Goal: Browse casually: Explore the website without a specific task or goal

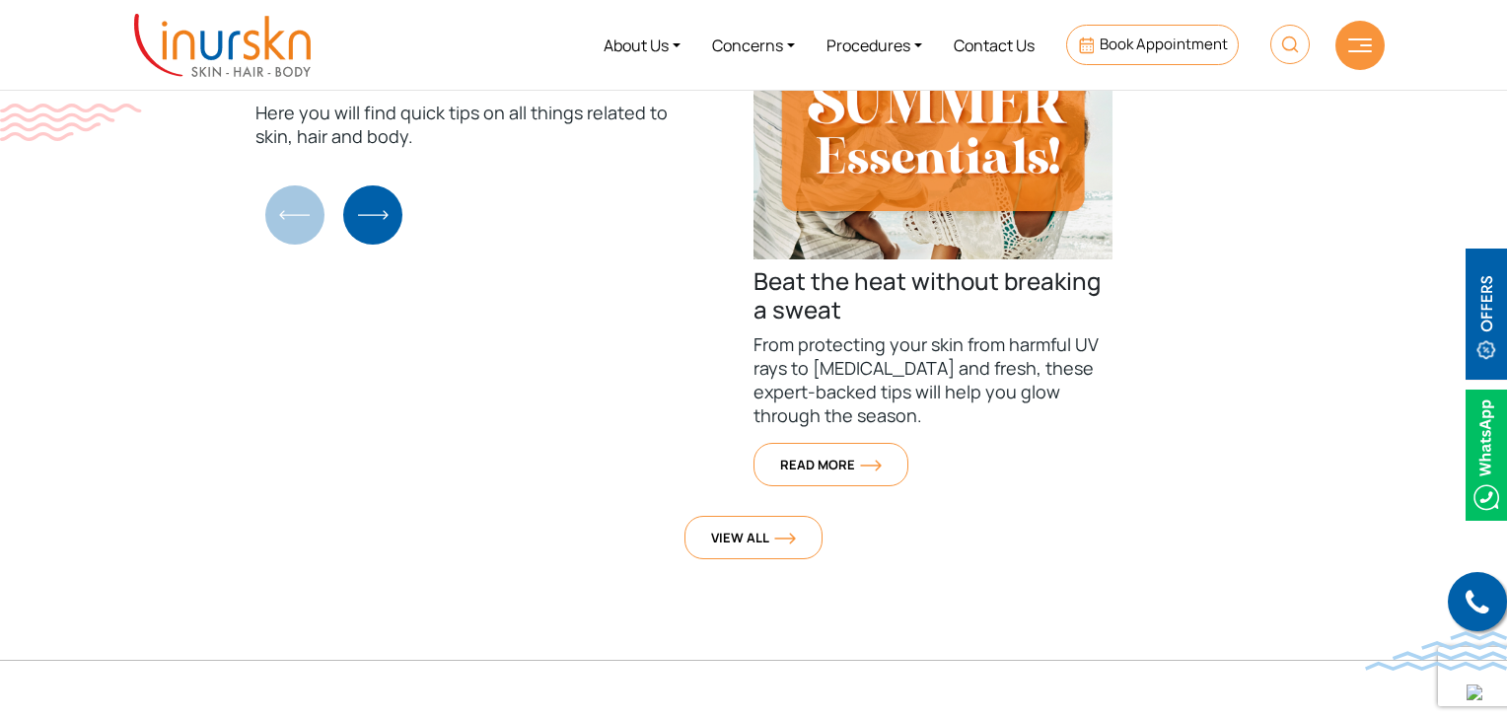
scroll to position [7194, 0]
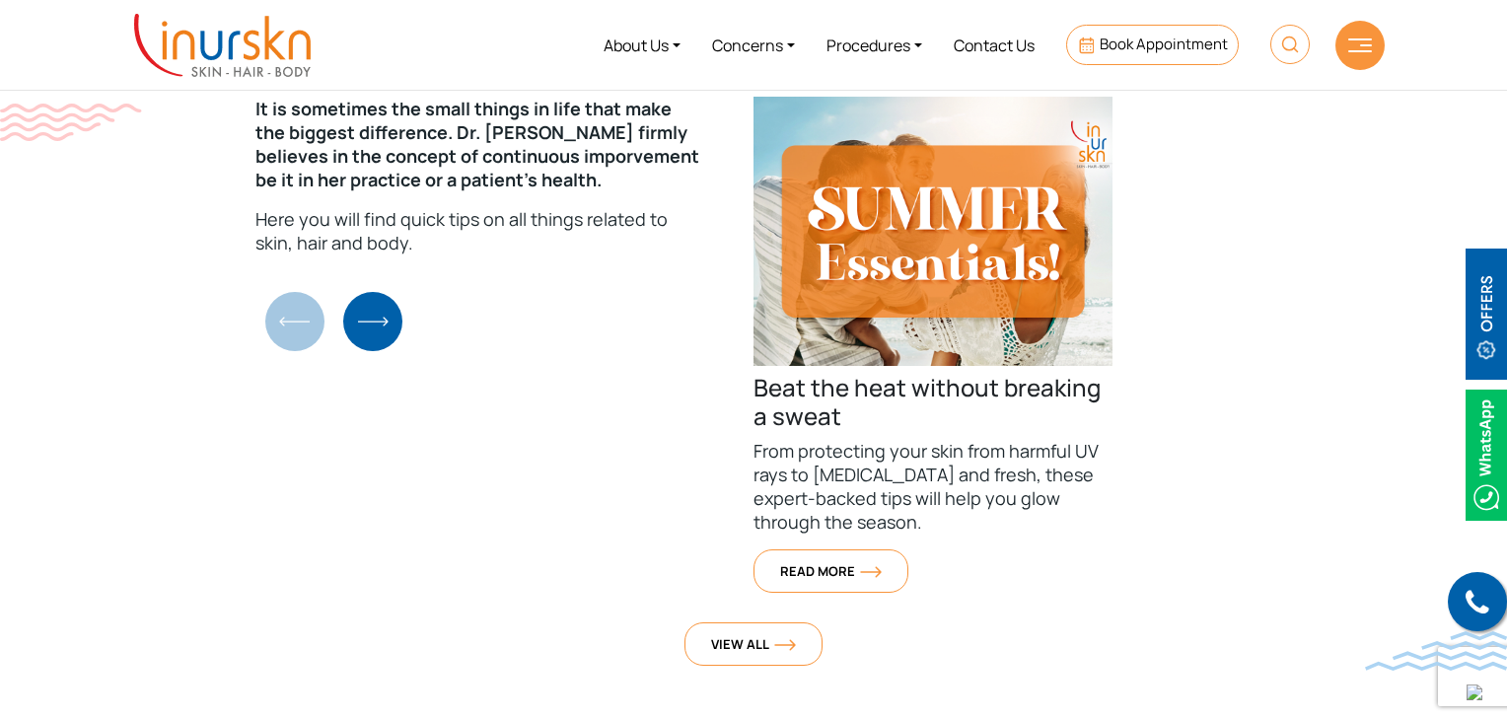
click at [788, 439] on p "From protecting your skin from harmful UV rays to [MEDICAL_DATA] and fresh, the…" at bounding box center [932, 486] width 359 height 95
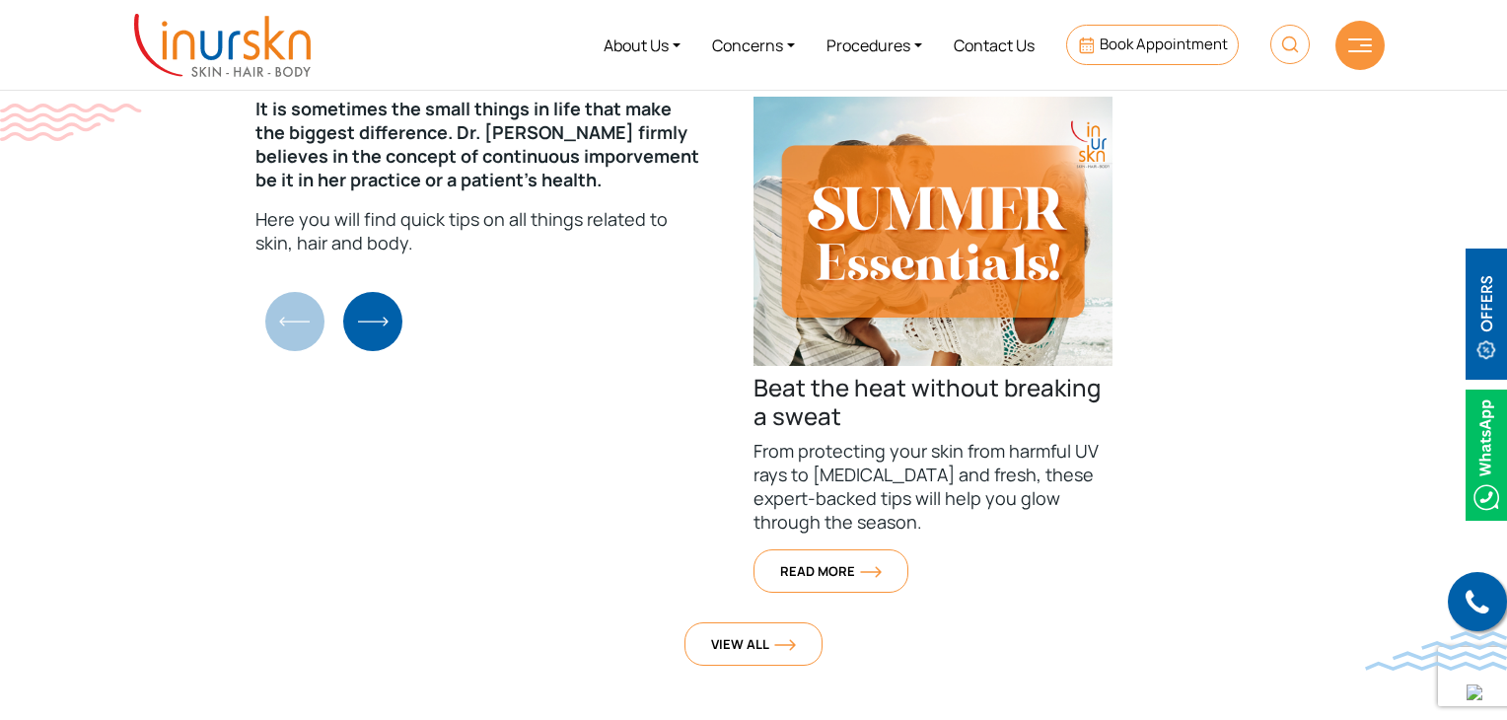
click at [788, 439] on p "From protecting your skin from harmful UV rays to [MEDICAL_DATA] and fresh, the…" at bounding box center [932, 486] width 359 height 95
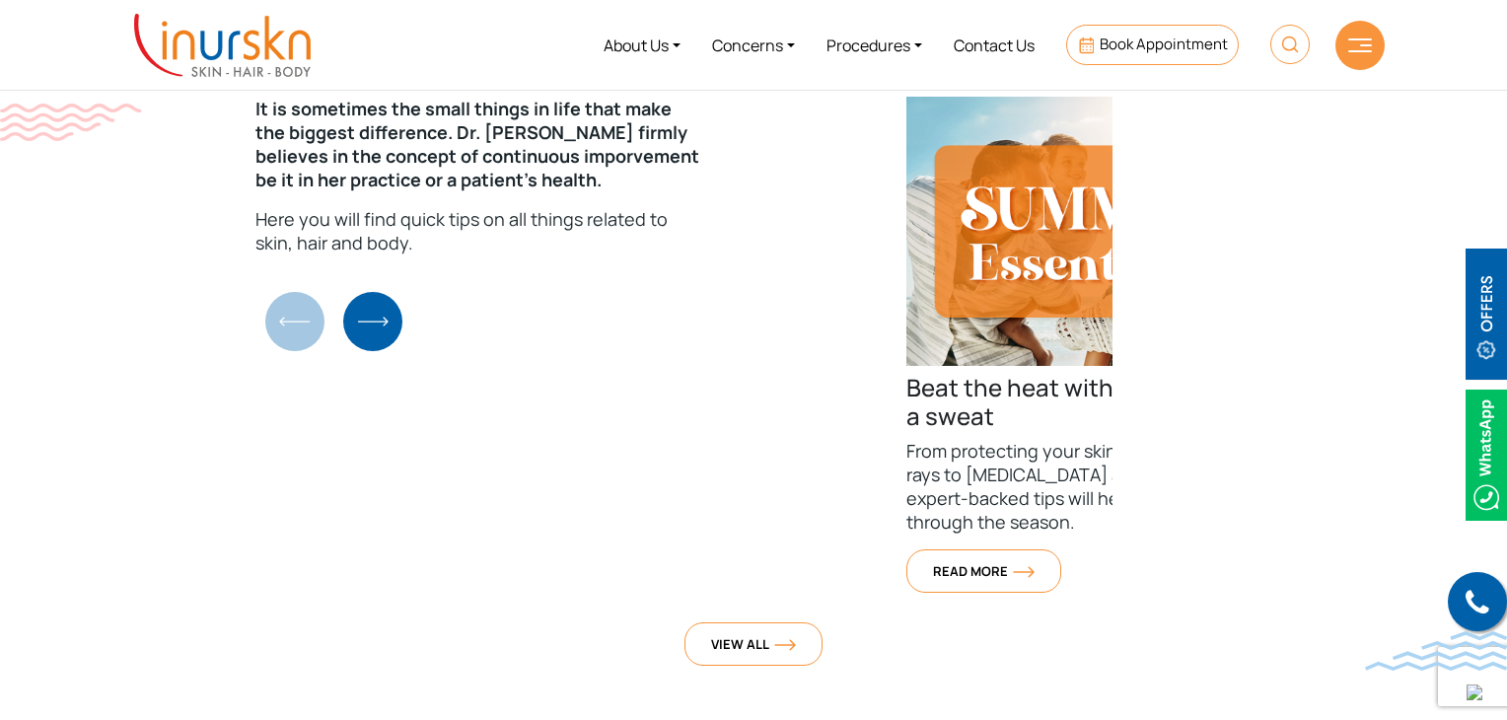
click at [1128, 443] on div "It is sometimes the small things in life that make the biggest difference. Dr. …" at bounding box center [753, 384] width 757 height 606
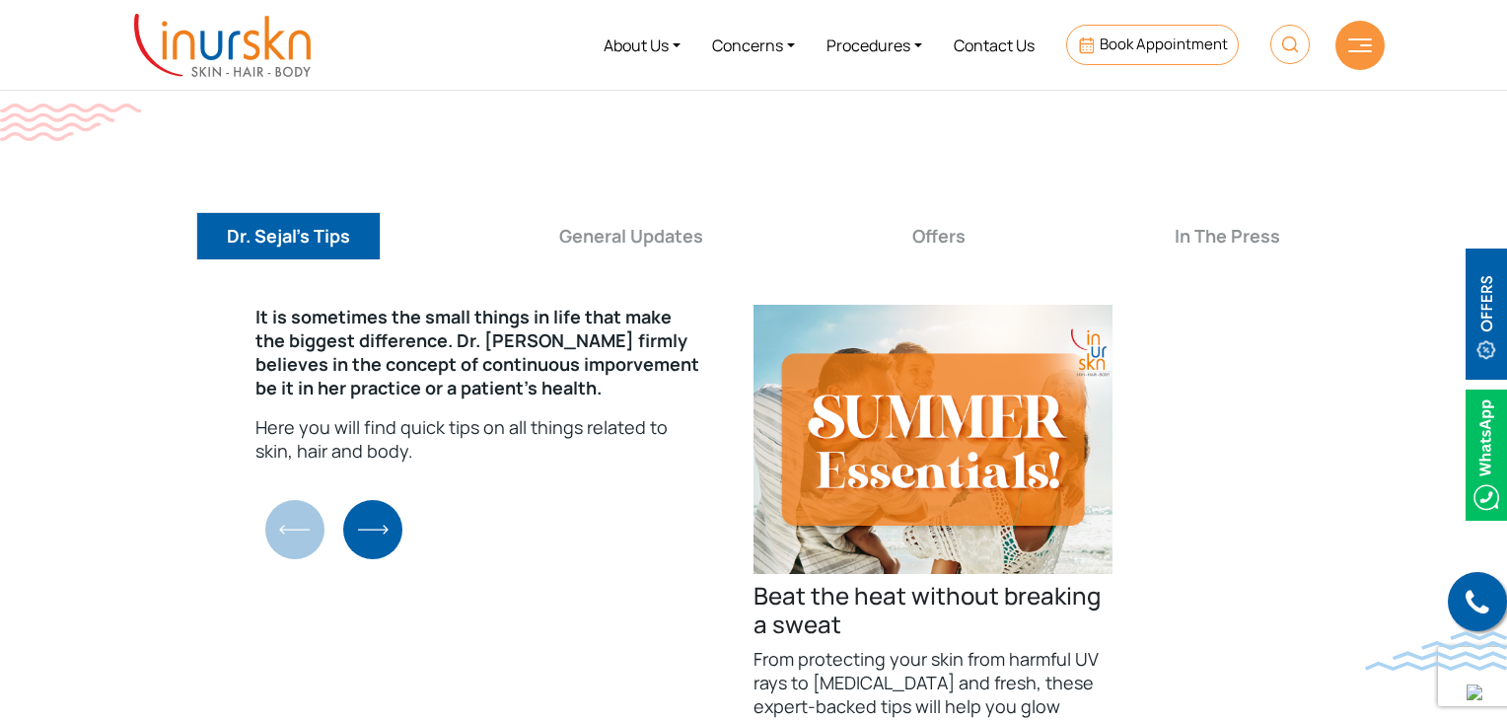
scroll to position [6985, 0]
click at [389, 501] on img "Next slide" at bounding box center [372, 530] width 59 height 59
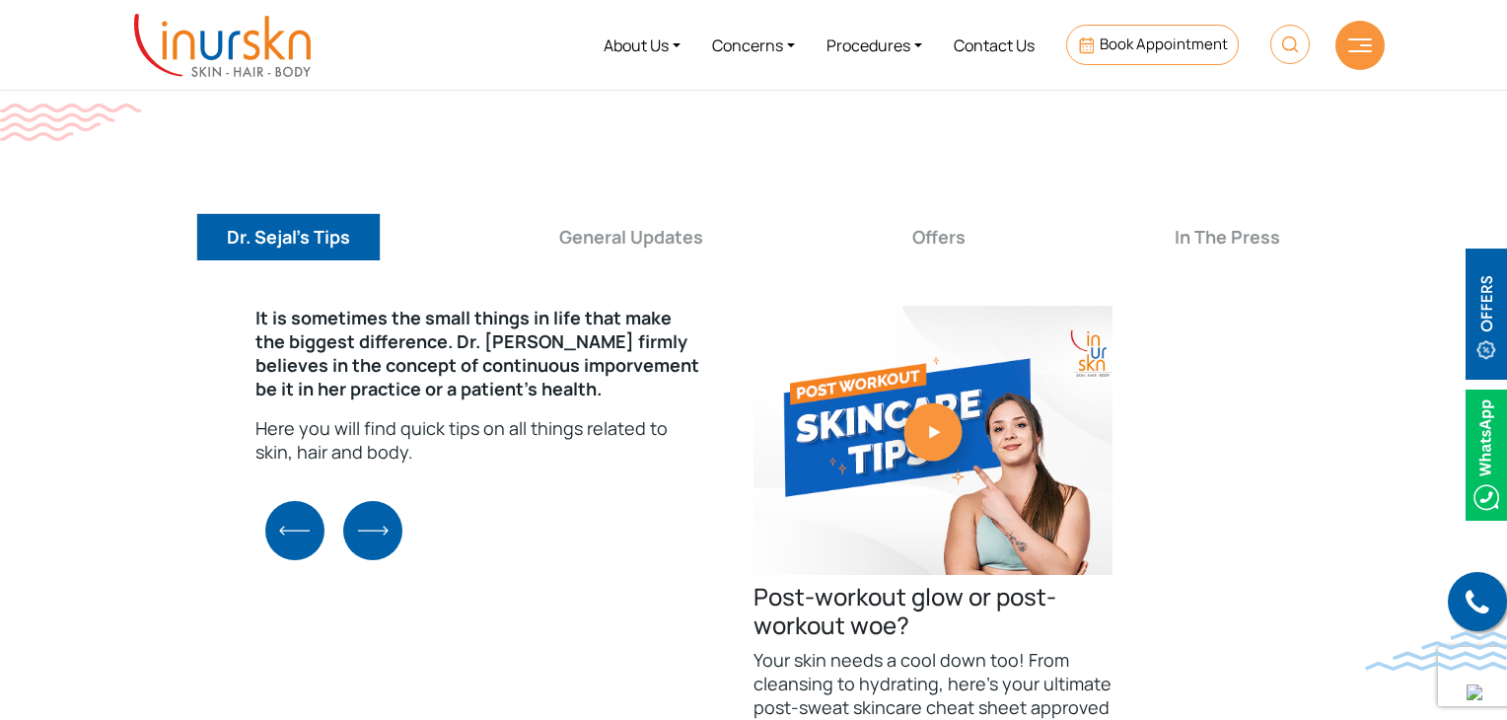
click at [389, 501] on img "Next slide" at bounding box center [372, 530] width 59 height 59
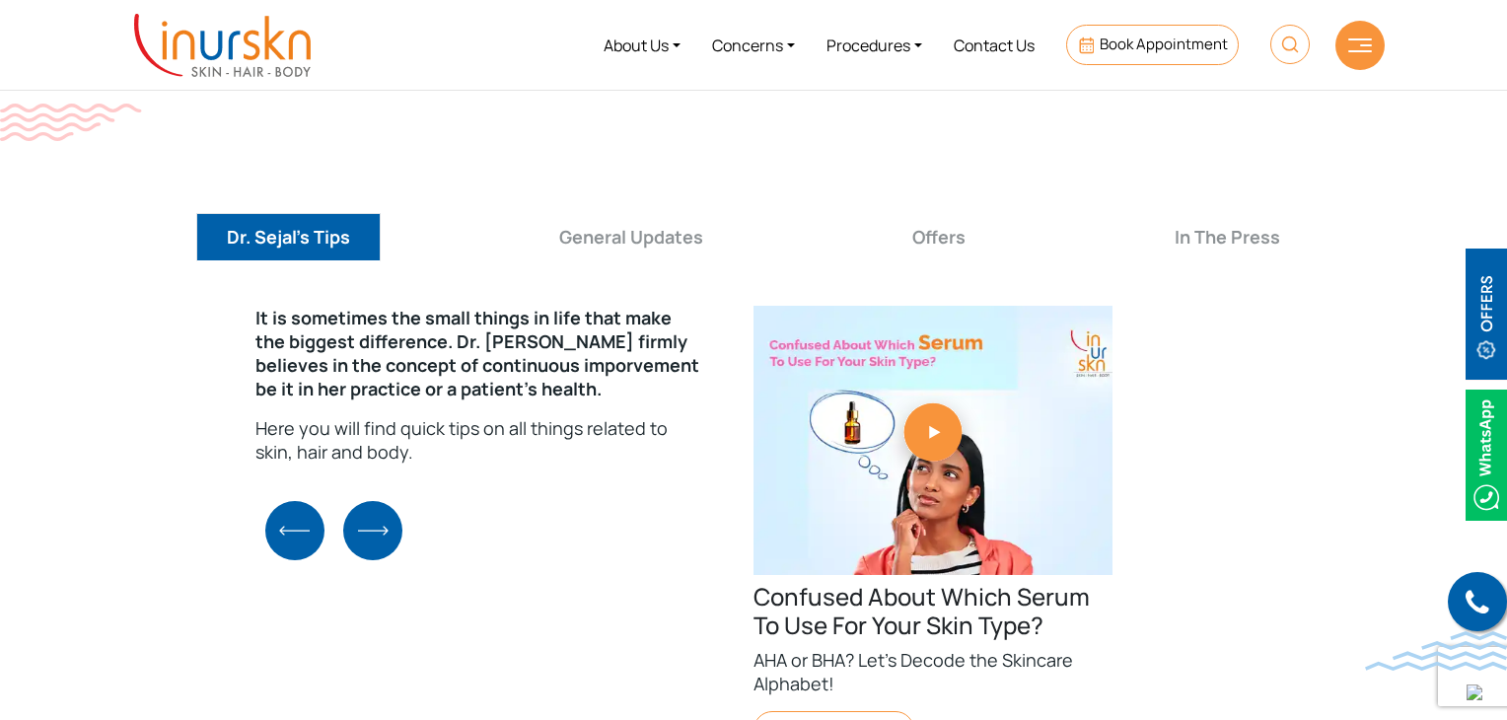
click at [389, 501] on img "Next slide" at bounding box center [372, 530] width 59 height 59
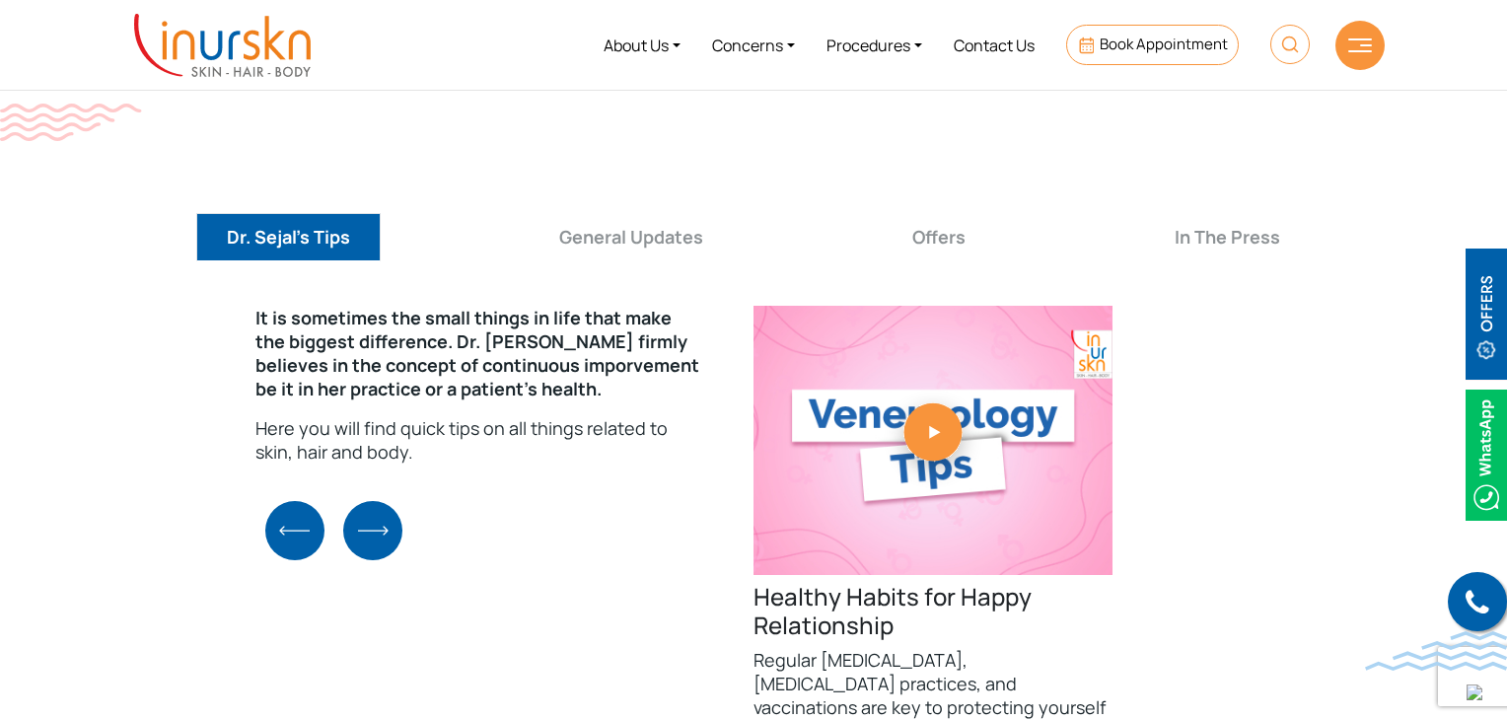
click at [389, 501] on img "Next slide" at bounding box center [372, 530] width 59 height 59
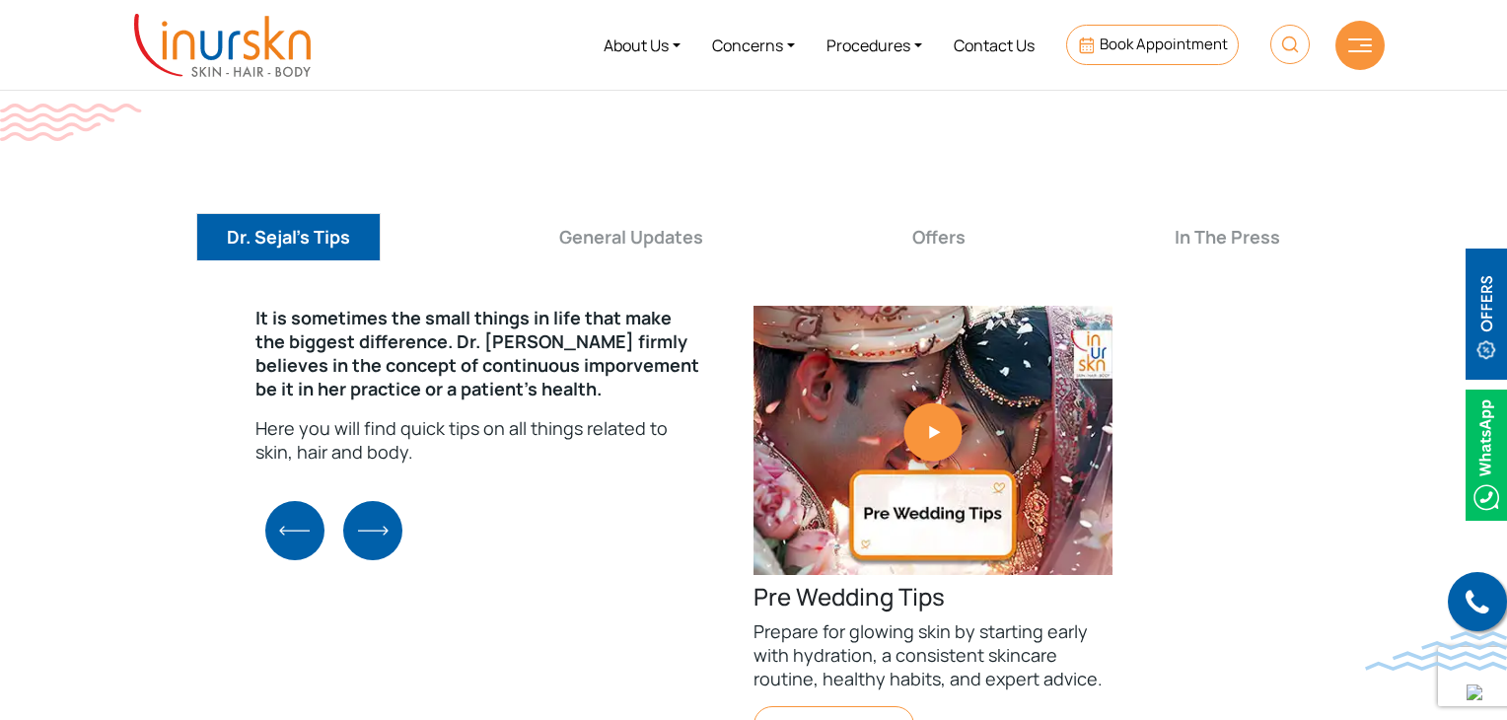
click at [257, 468] on div "It is sometimes the small things in life that make the biggest difference. Dr. …" at bounding box center [753, 593] width 1262 height 606
click at [268, 501] on img "Previous slide" at bounding box center [294, 530] width 59 height 59
click at [268, 466] on div "It is sometimes the small things in life that make the biggest difference. Dr. …" at bounding box center [753, 593] width 1262 height 606
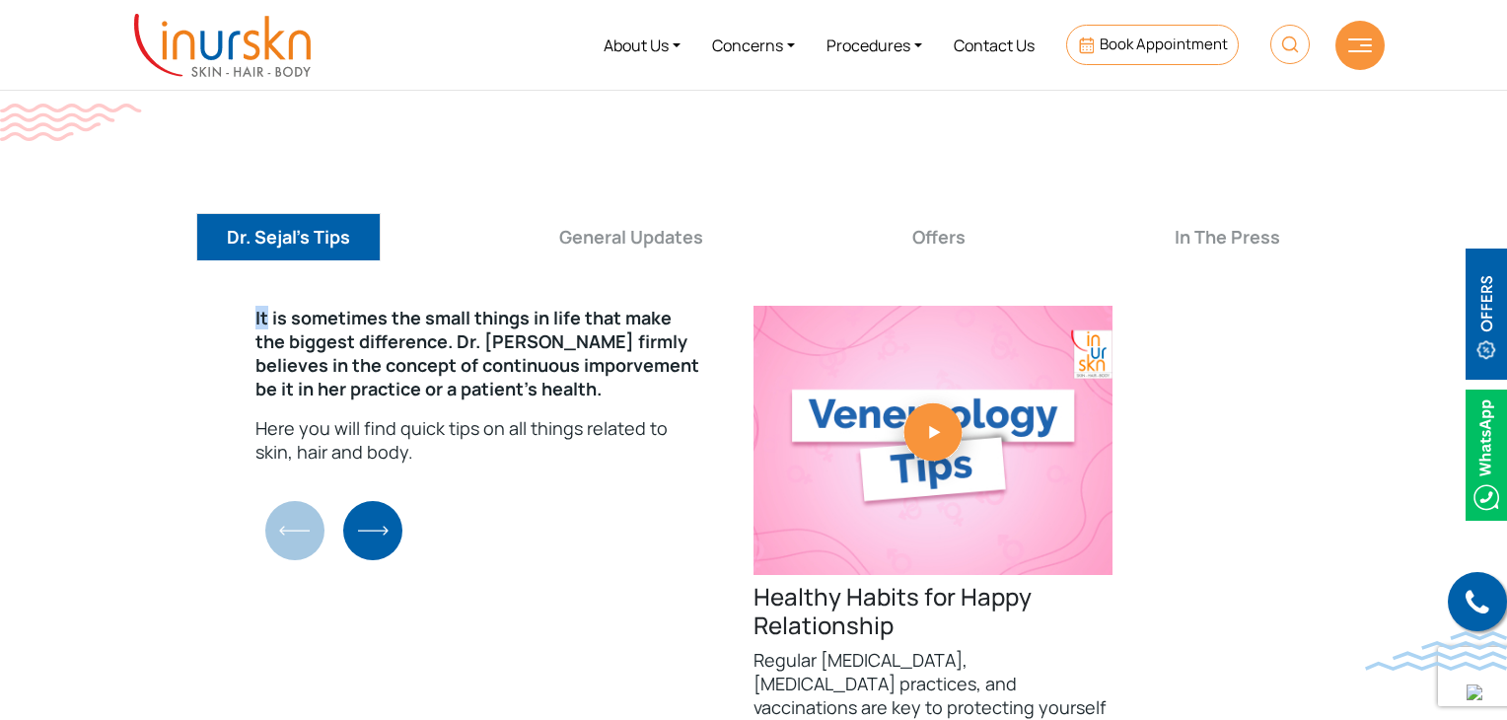
click at [268, 466] on div "It is sometimes the small things in life that make the biggest difference. Dr. …" at bounding box center [753, 593] width 1262 height 606
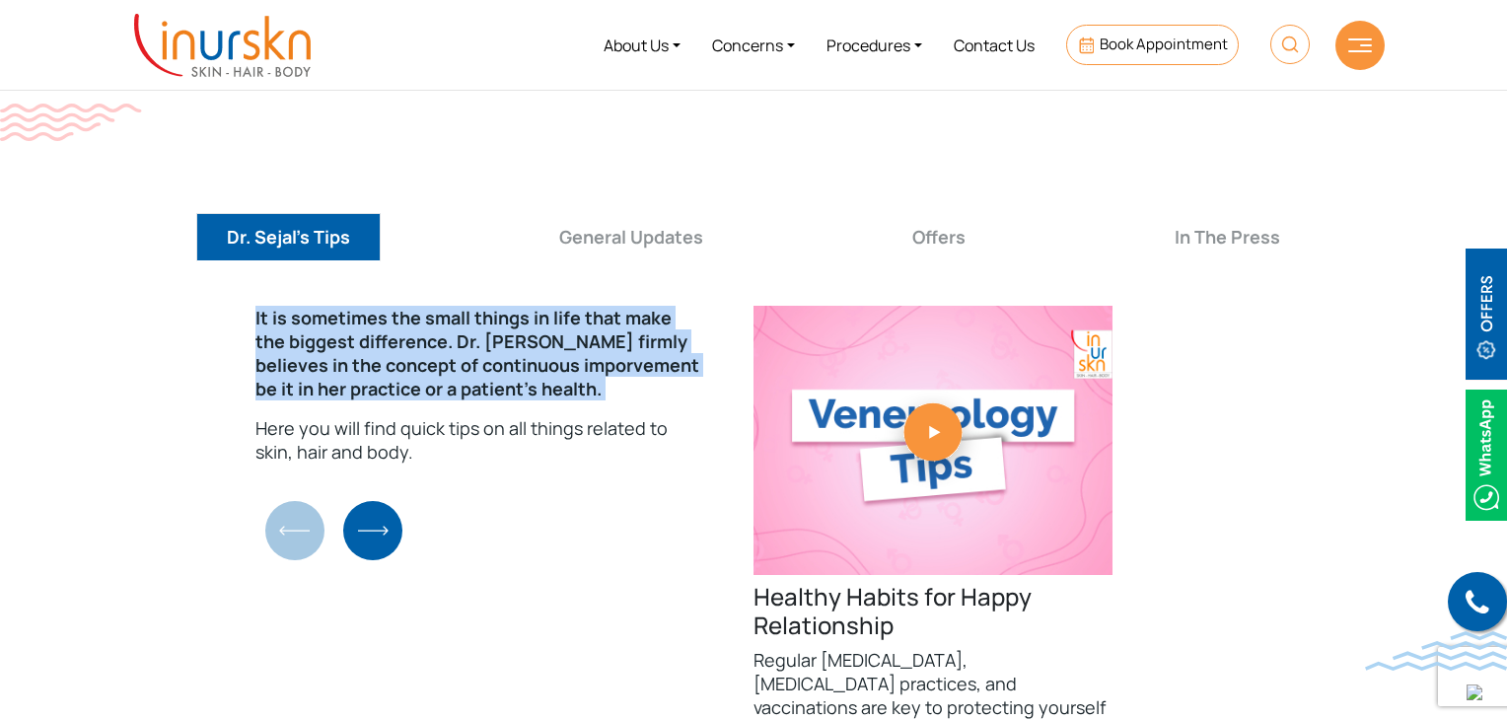
click at [268, 466] on div "It is sometimes the small things in life that make the biggest difference. Dr. …" at bounding box center [753, 593] width 1262 height 606
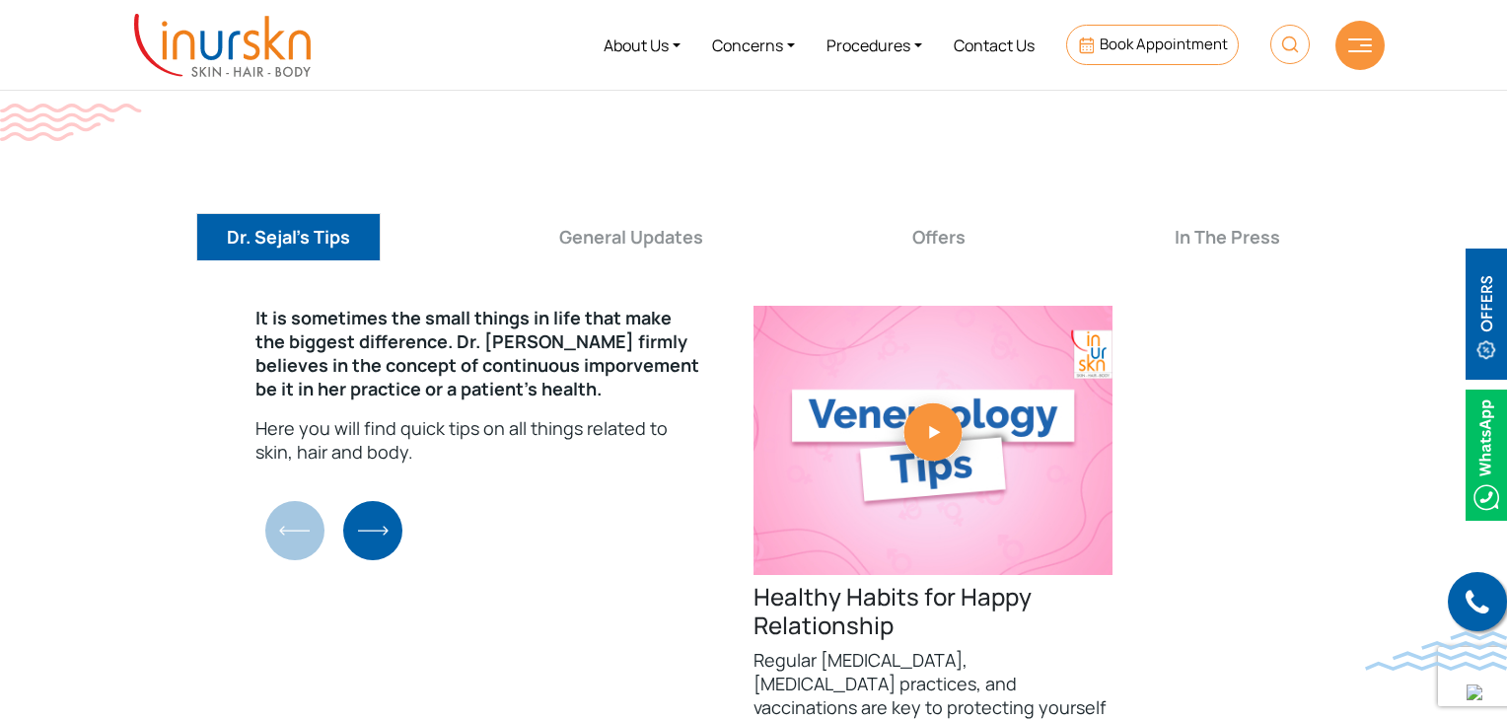
click at [268, 466] on div "It is sometimes the small things in life that make the biggest difference. Dr. …" at bounding box center [753, 593] width 1262 height 606
click at [273, 466] on div "It is sometimes the small things in life that make the biggest difference. Dr. …" at bounding box center [753, 593] width 1262 height 606
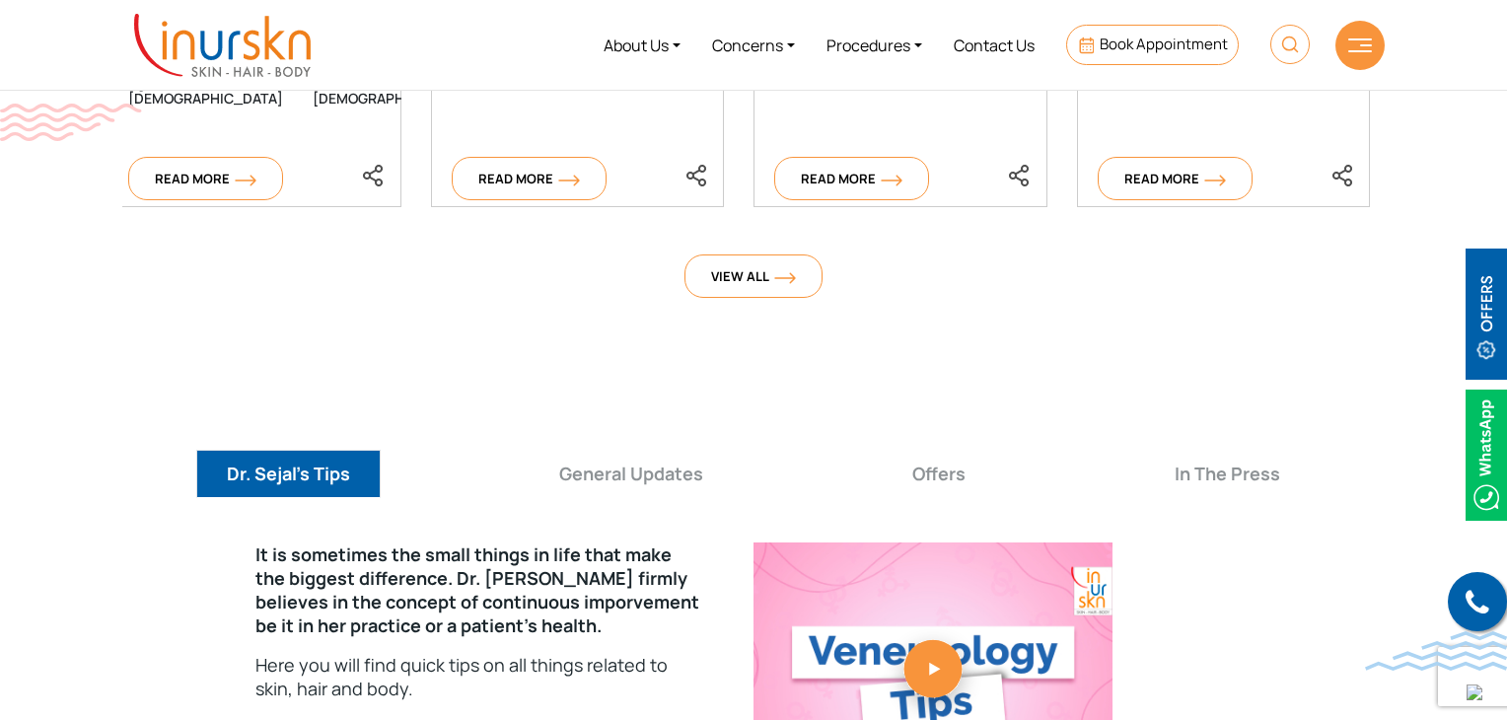
scroll to position [6738, 0]
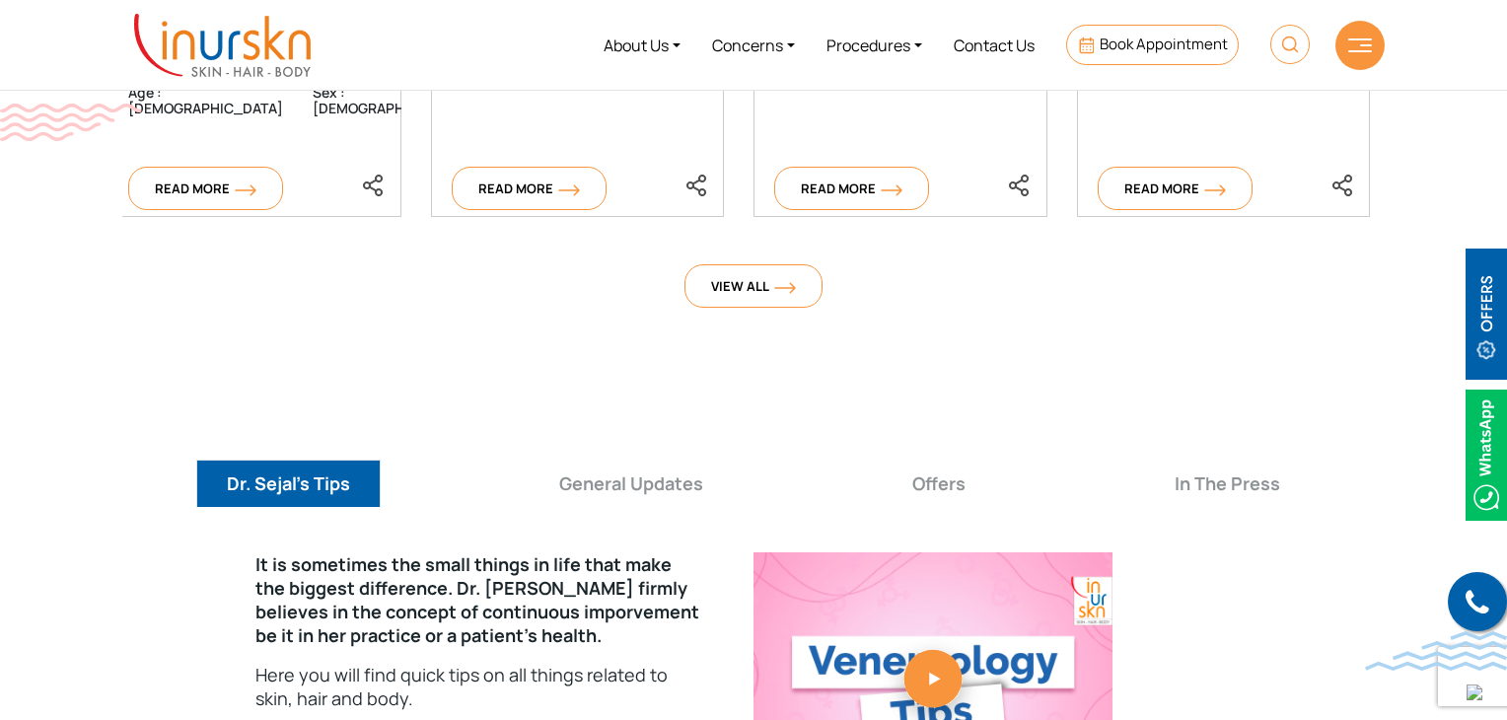
click at [588, 552] on p "It is sometimes the small things in life that make the biggest difference. Dr. …" at bounding box center [479, 599] width 449 height 95
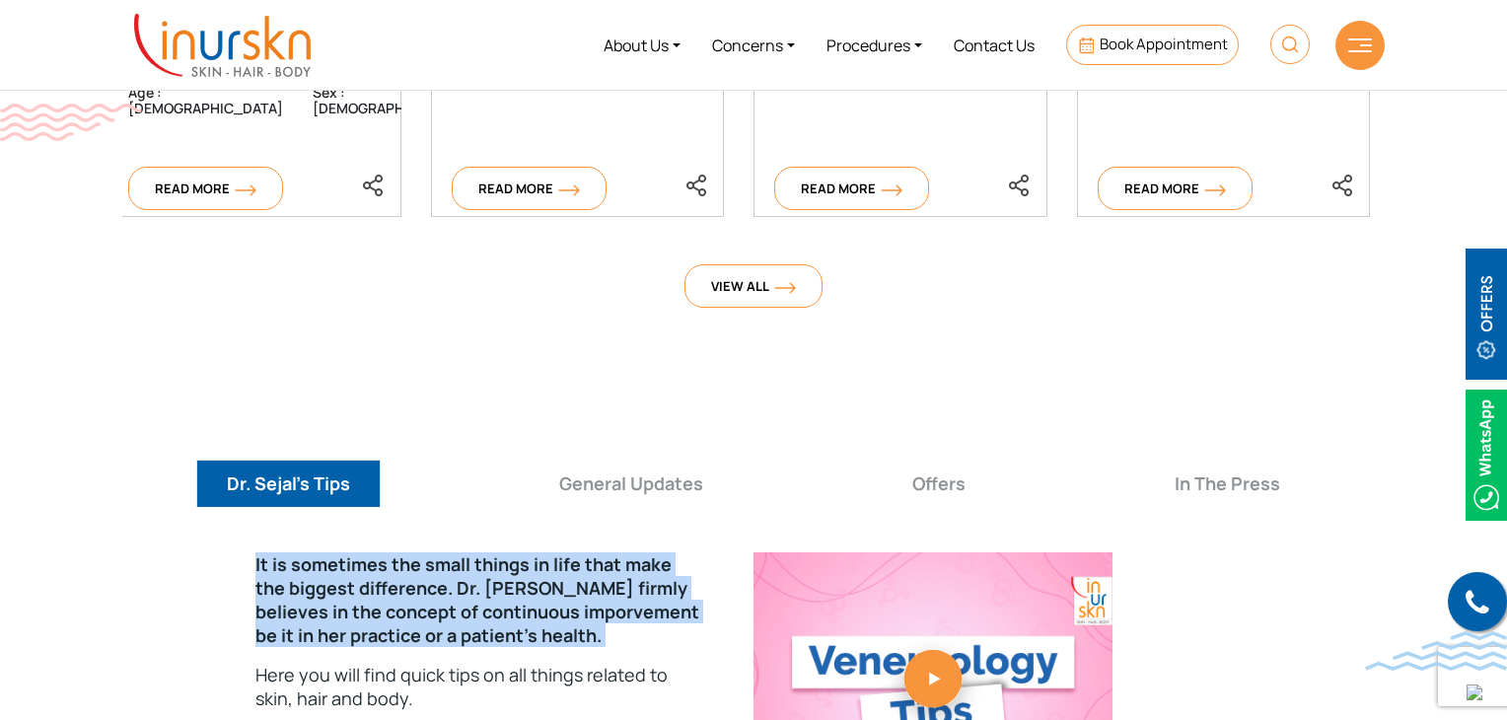
click at [588, 552] on p "It is sometimes the small things in life that make the biggest difference. Dr. …" at bounding box center [479, 599] width 449 height 95
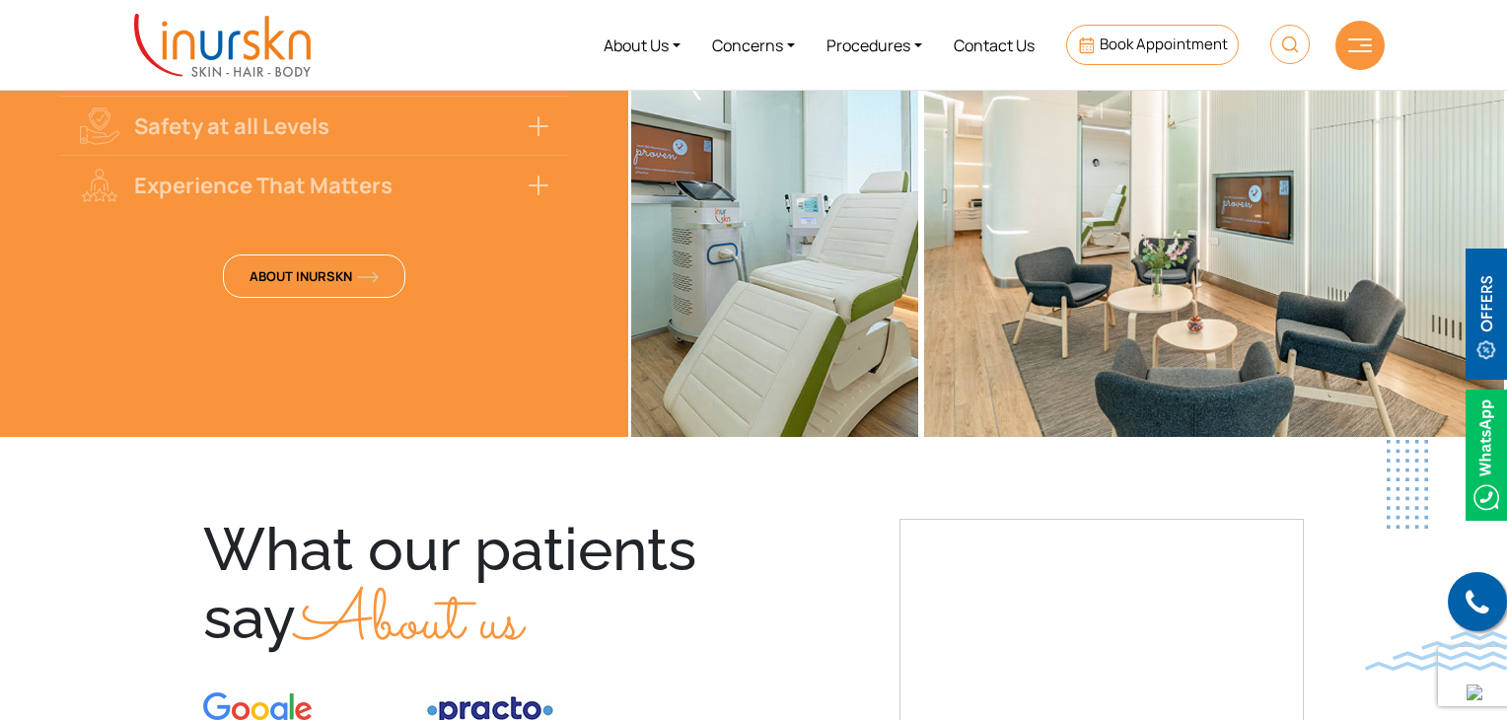
scroll to position [2311, 0]
